Goal: Task Accomplishment & Management: Use online tool/utility

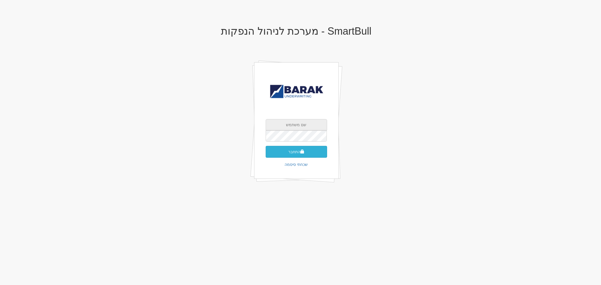
type input "[EMAIL_ADDRESS][DOMAIN_NAME]"
click at [313, 152] on button "התחבר" at bounding box center [296, 152] width 61 height 12
click at [307, 140] on input "text" at bounding box center [296, 144] width 61 height 11
type input "151771"
click at [266, 154] on button "התחבר" at bounding box center [296, 160] width 61 height 12
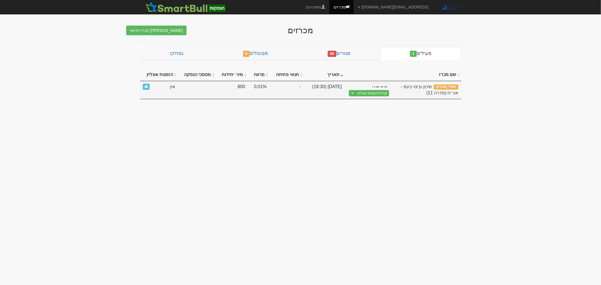
click at [345, 86] on td "[DATE] (18:30)" at bounding box center [324, 90] width 41 height 18
click at [317, 87] on td "[DATE] (18:30)" at bounding box center [324, 90] width 41 height 18
drag, startPoint x: 379, startPoint y: 93, endPoint x: 381, endPoint y: 96, distance: 3.2
click at [381, 96] on link "קבלת הזמנות אונליין" at bounding box center [372, 93] width 33 height 6
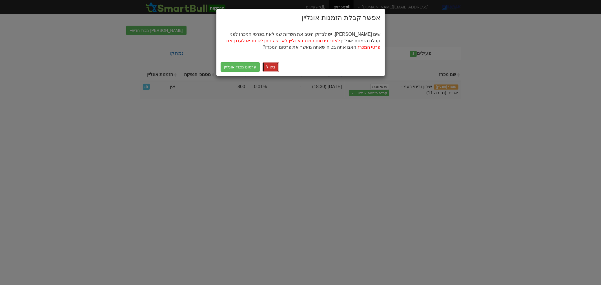
click at [266, 66] on button "ביטול" at bounding box center [270, 67] width 16 height 10
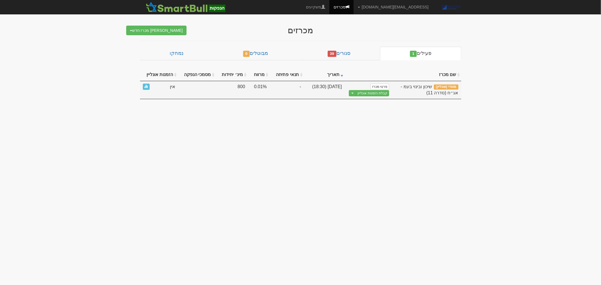
click at [426, 82] on td "מוסדי (אונליין) שיכון ובינוי בעמ - אג״ח (סדרה 11)" at bounding box center [426, 90] width 69 height 18
click at [436, 85] on span "מוסדי (אונליין)" at bounding box center [446, 86] width 24 height 5
click at [424, 94] on div "שיכון ובינוי בעמ - אג״ח (סדרה 11)" at bounding box center [425, 90] width 63 height 13
click at [325, 84] on td "[DATE] (18:30)" at bounding box center [324, 90] width 41 height 18
click at [229, 89] on td "800" at bounding box center [232, 90] width 32 height 18
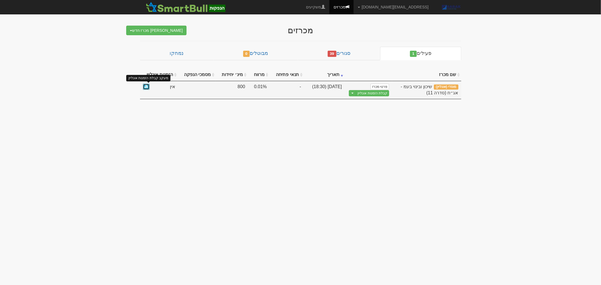
click at [144, 88] on span at bounding box center [145, 85] width 3 height 3
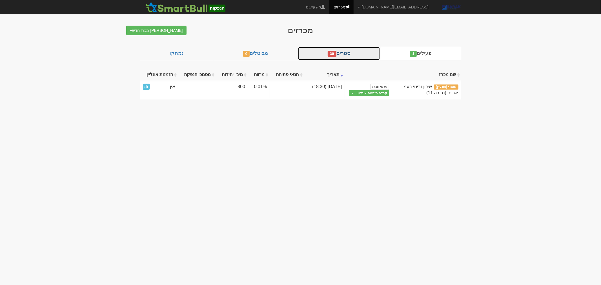
click at [339, 49] on link "סגורים 39" at bounding box center [339, 54] width 82 height 14
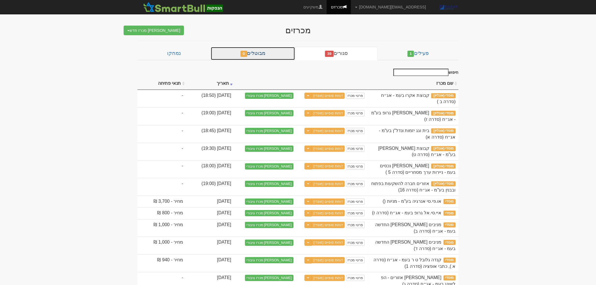
click at [268, 53] on link "מבוטלים 0" at bounding box center [253, 54] width 84 height 14
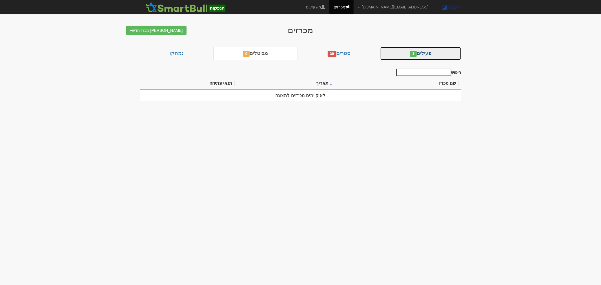
click at [451, 54] on link "פעילים 1" at bounding box center [420, 54] width 81 height 14
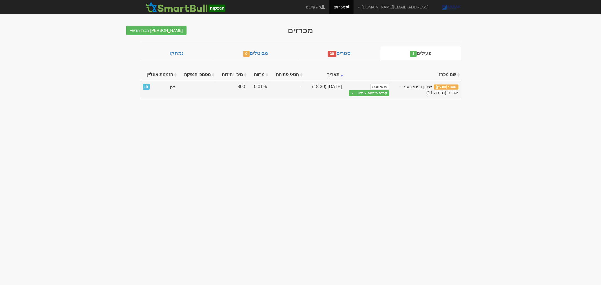
click at [449, 88] on span "מוסדי (אונליין)" at bounding box center [446, 86] width 24 height 5
click at [449, 93] on span "שיכון ובינוי בעמ - אג״ח (סדרה 11)" at bounding box center [428, 89] width 57 height 11
click at [353, 7] on link "מכרזים" at bounding box center [341, 7] width 24 height 14
click at [380, 85] on link "פרטי מכרז" at bounding box center [379, 87] width 19 height 6
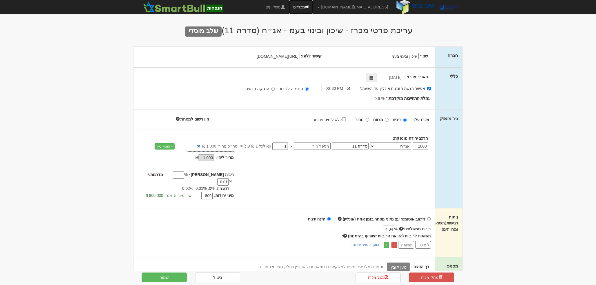
click at [313, 7] on link "מכרזים" at bounding box center [301, 7] width 24 height 14
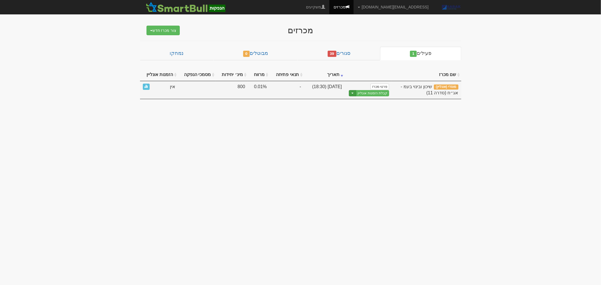
click at [353, 92] on button "Toggle Dropdown" at bounding box center [352, 93] width 7 height 6
click at [369, 101] on link "הצג טופס הזמנה לדוגמה" at bounding box center [361, 102] width 53 height 7
